Goal: Information Seeking & Learning: Learn about a topic

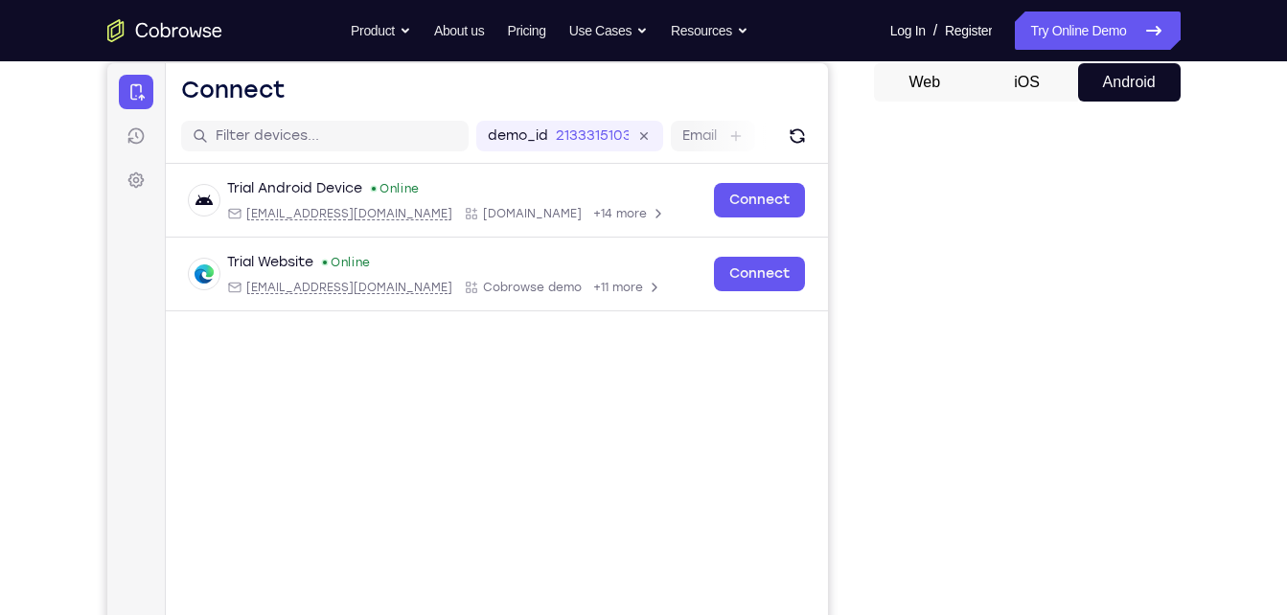
scroll to position [185, 0]
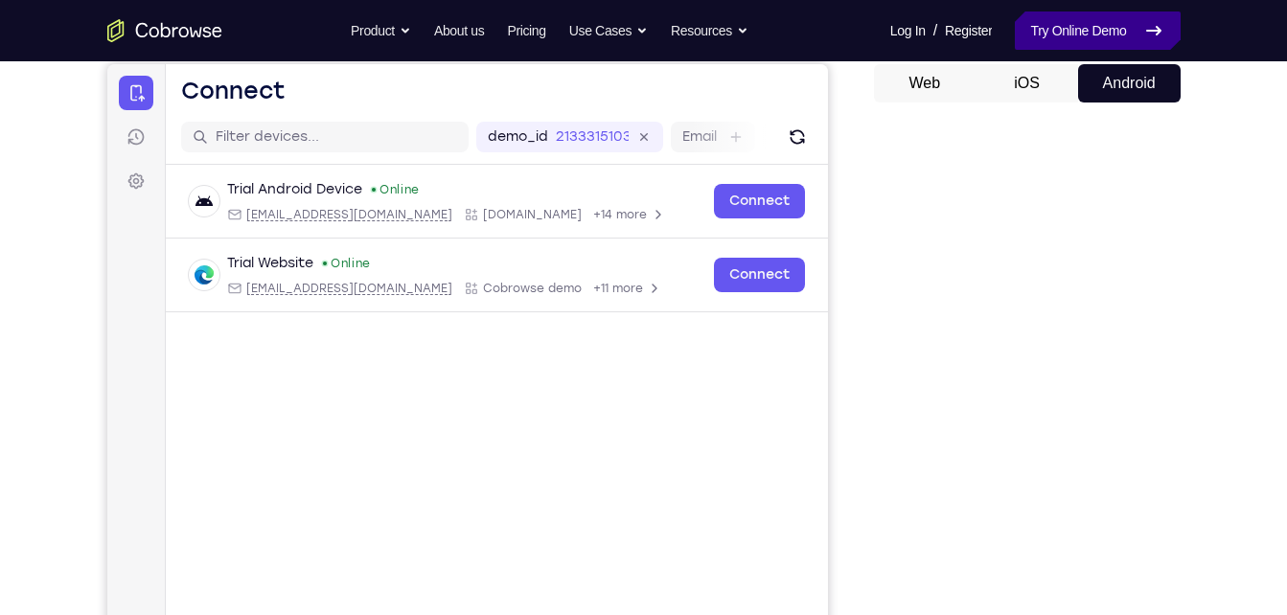
click at [1066, 34] on link "Try Online Demo" at bounding box center [1097, 31] width 165 height 38
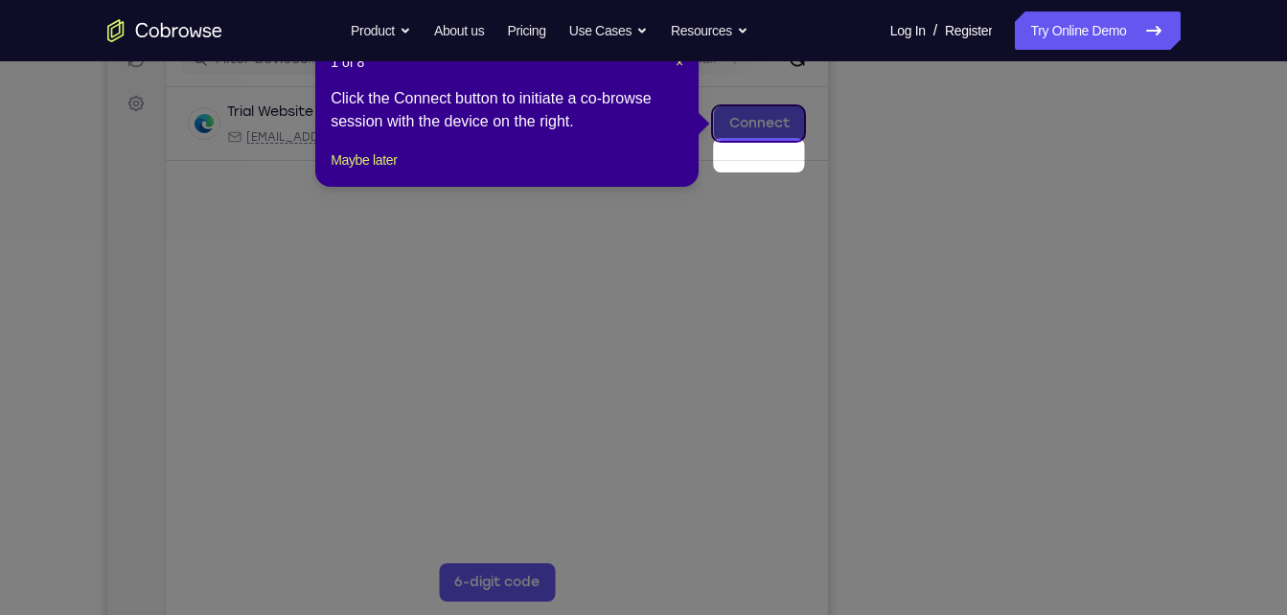
scroll to position [226, 0]
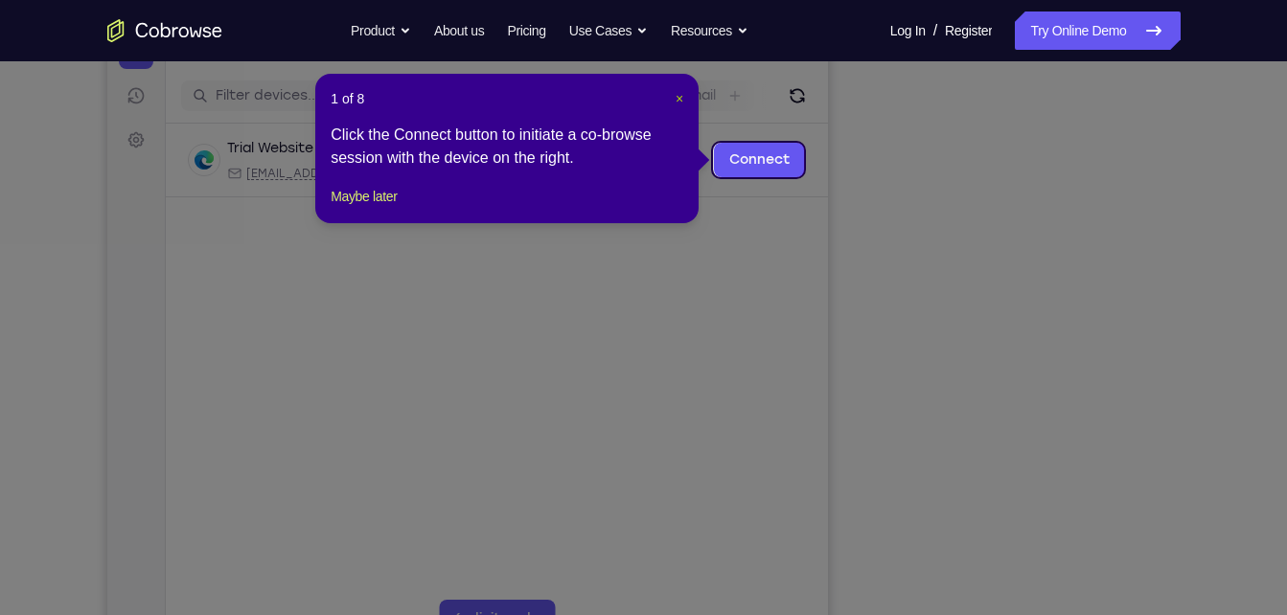
click at [681, 94] on span "×" at bounding box center [680, 98] width 8 height 15
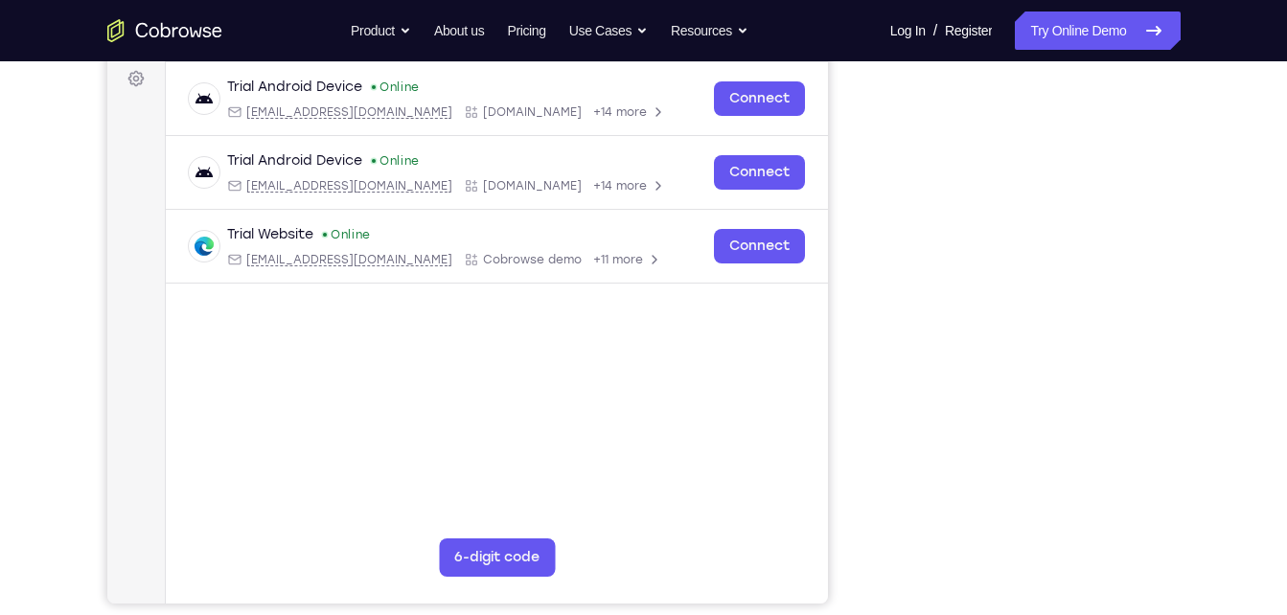
scroll to position [289, 0]
